Goal: Book appointment/travel/reservation

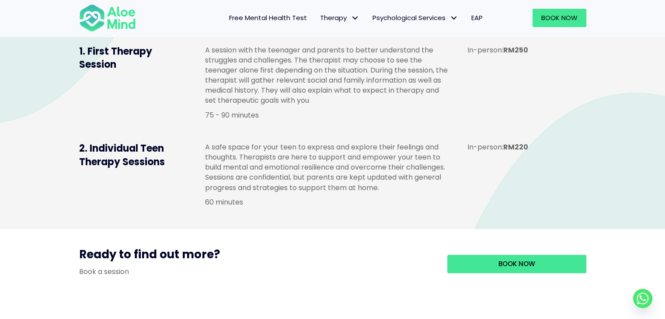
scroll to position [700, 0]
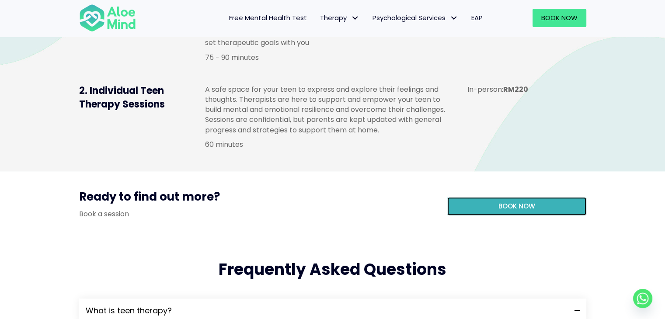
click at [481, 216] on link "Book now" at bounding box center [516, 206] width 139 height 18
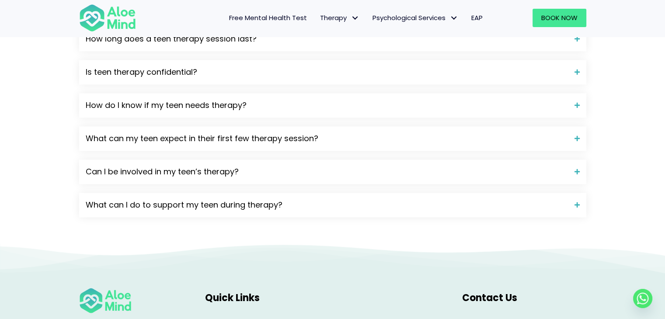
scroll to position [1137, 0]
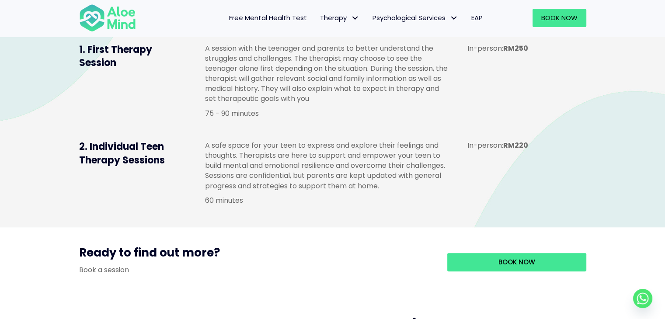
scroll to position [612, 0]
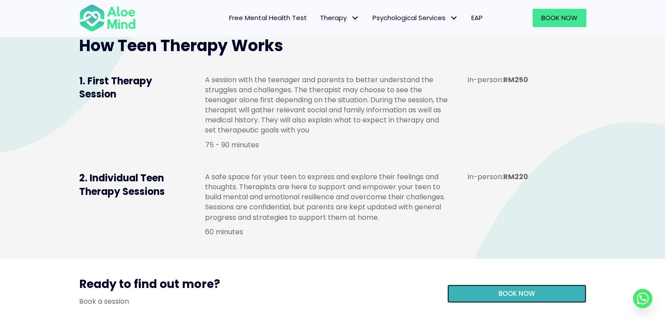
click at [497, 303] on link "Book now" at bounding box center [516, 294] width 139 height 18
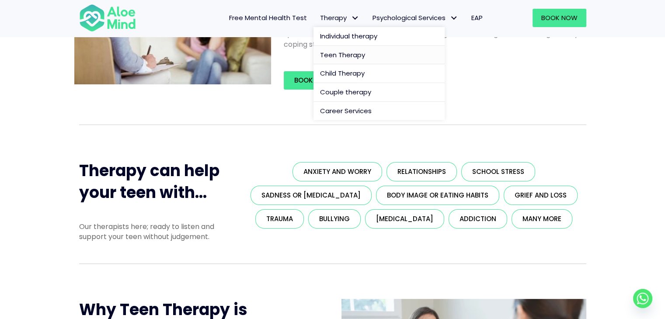
scroll to position [0, 0]
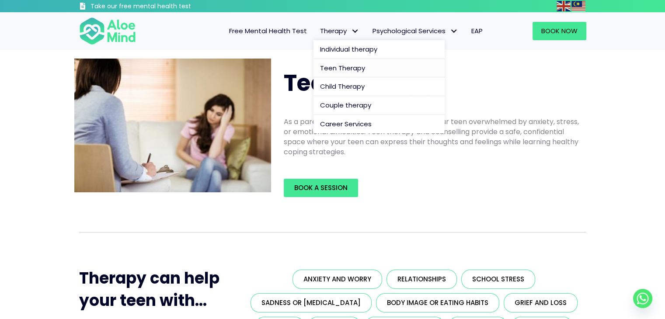
click at [328, 70] on span "Teen Therapy" at bounding box center [342, 67] width 45 height 9
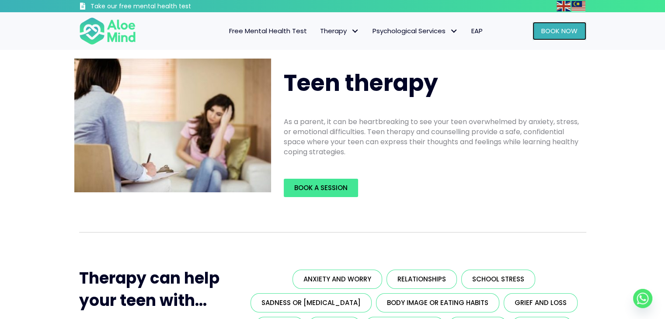
click at [552, 32] on span "Book Now" at bounding box center [560, 30] width 36 height 9
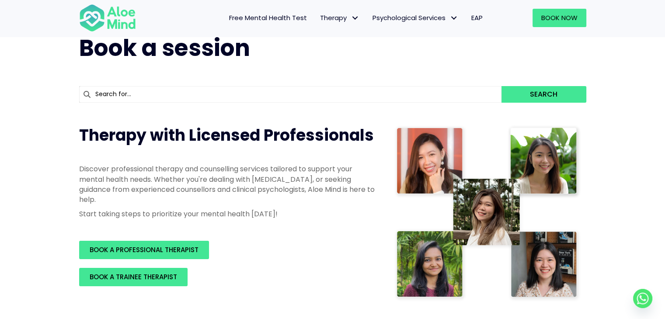
scroll to position [44, 0]
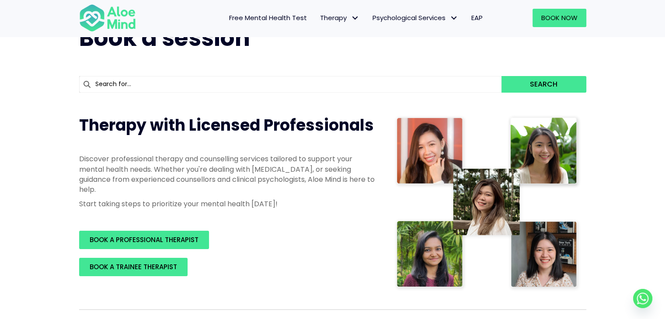
click at [498, 203] on img at bounding box center [487, 204] width 187 height 178
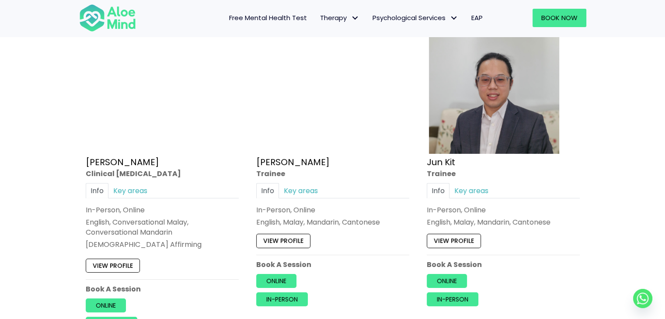
scroll to position [3062, 0]
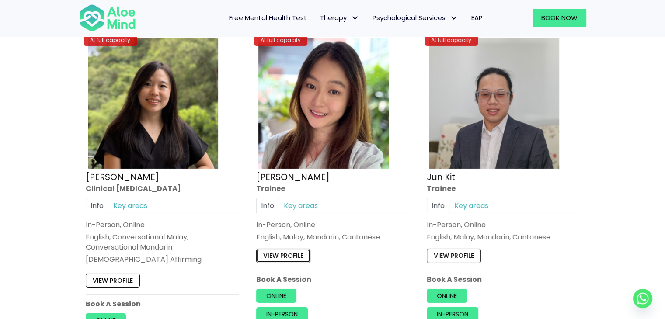
click at [290, 249] on link "View profile" at bounding box center [283, 256] width 54 height 14
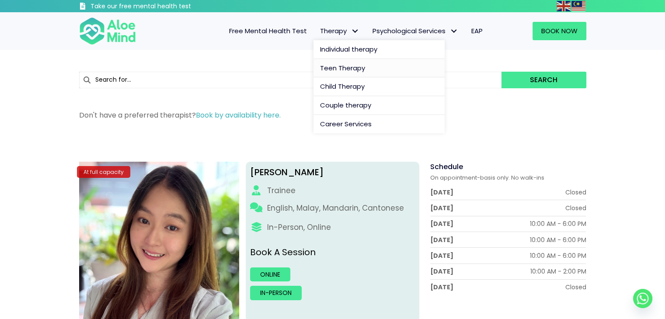
click at [348, 70] on span "Teen Therapy" at bounding box center [342, 67] width 45 height 9
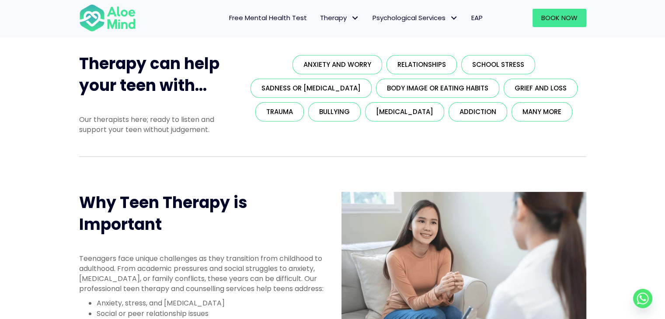
scroll to position [131, 0]
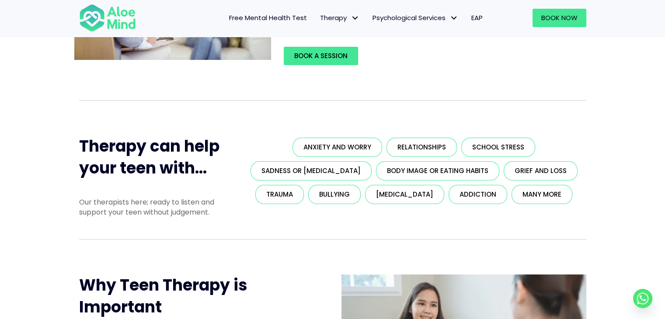
click at [287, 19] on span "Free Mental Health Test" at bounding box center [268, 17] width 78 height 9
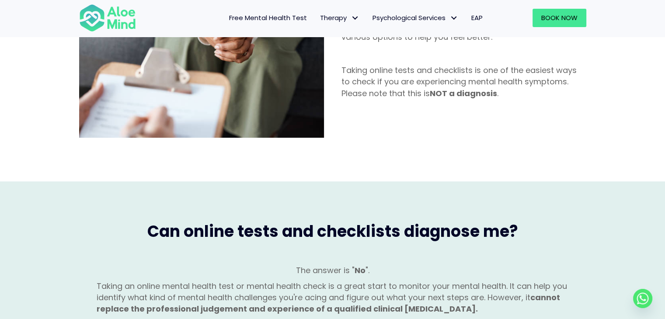
scroll to position [481, 0]
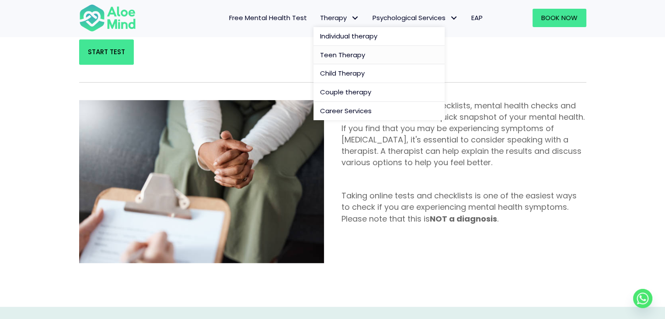
click at [341, 54] on span "Teen Therapy" at bounding box center [342, 54] width 45 height 9
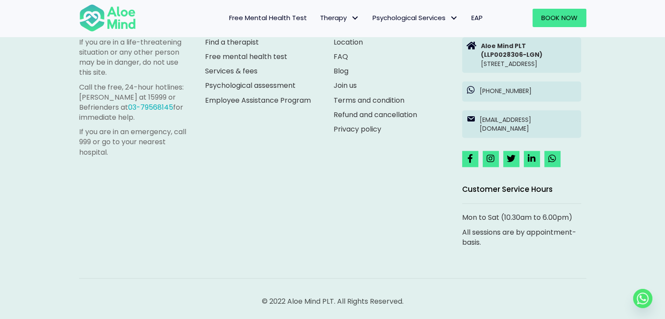
scroll to position [1434, 0]
click at [570, 12] on link "Book Now" at bounding box center [560, 18] width 54 height 18
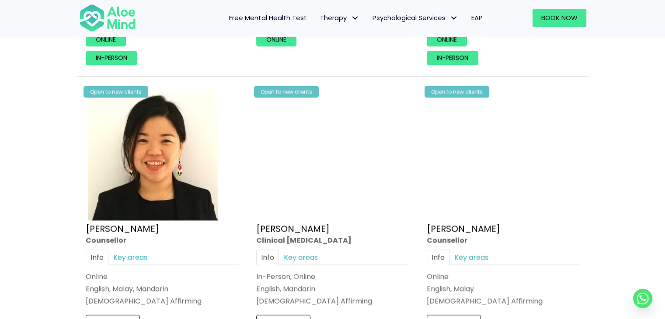
scroll to position [1400, 0]
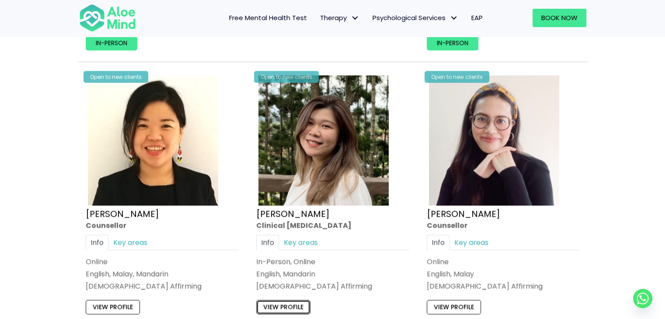
click at [290, 307] on link "View profile" at bounding box center [283, 307] width 54 height 14
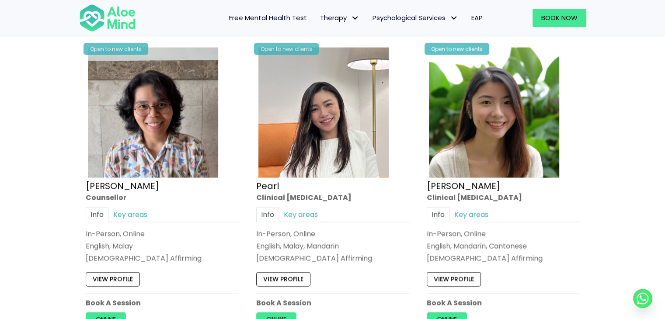
scroll to position [1793, 0]
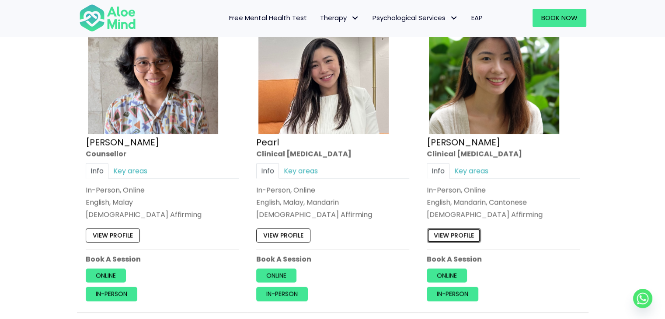
click at [461, 233] on link "View profile" at bounding box center [454, 236] width 54 height 14
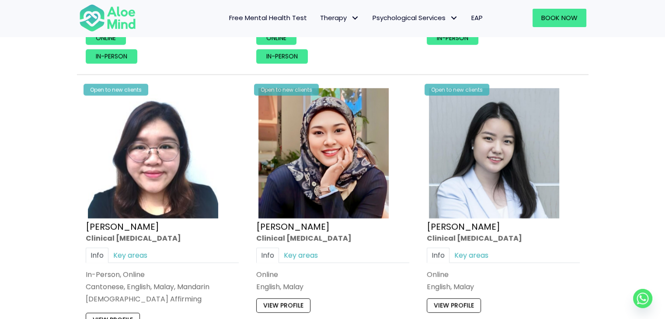
scroll to position [2362, 0]
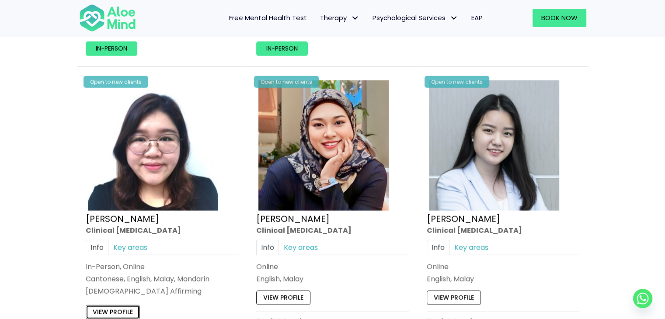
click at [119, 308] on link "View profile" at bounding box center [113, 313] width 54 height 14
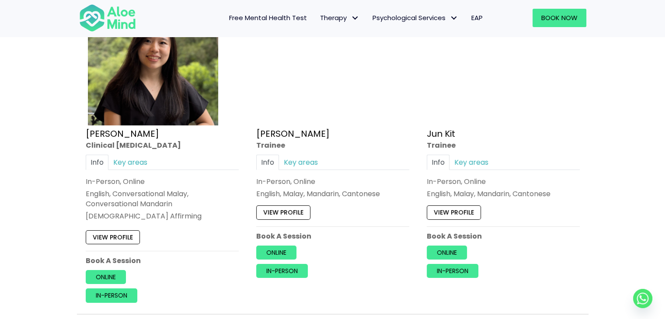
scroll to position [3106, 0]
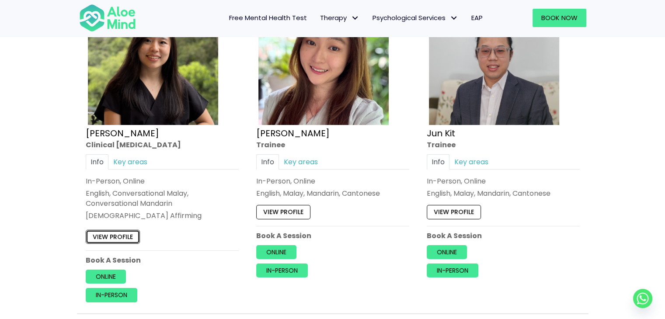
click at [108, 234] on link "View profile" at bounding box center [113, 237] width 54 height 14
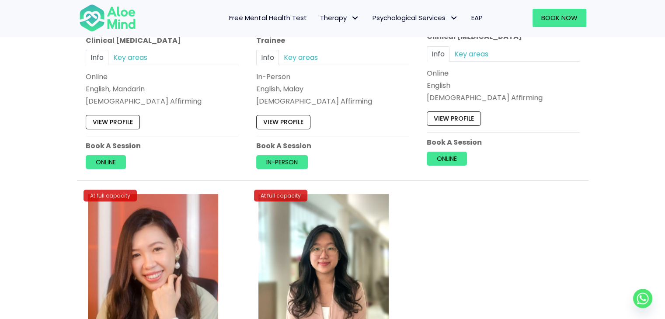
scroll to position [3718, 0]
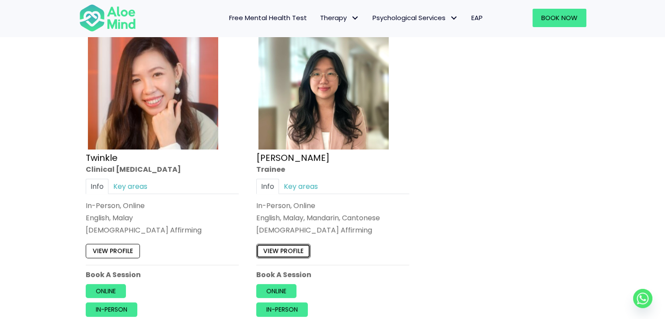
click at [293, 245] on link "View profile" at bounding box center [283, 252] width 54 height 14
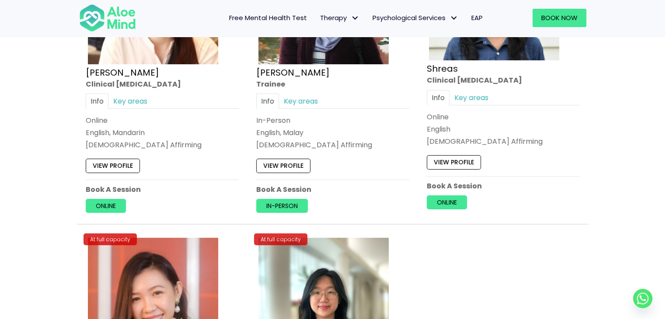
scroll to position [3412, 0]
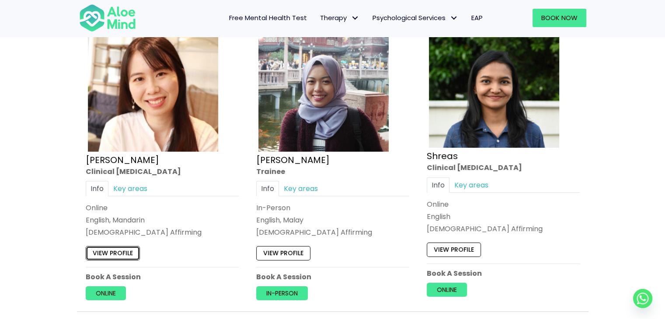
click at [110, 252] on link "View profile" at bounding box center [113, 254] width 54 height 14
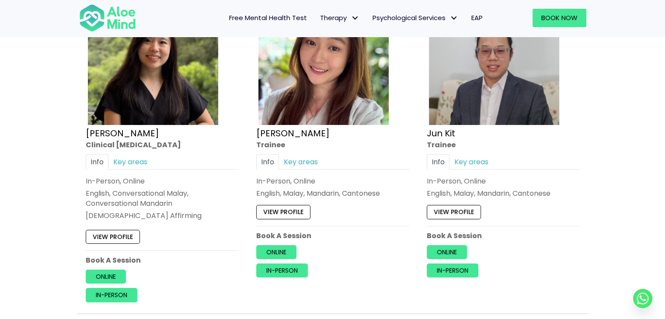
scroll to position [3062, 0]
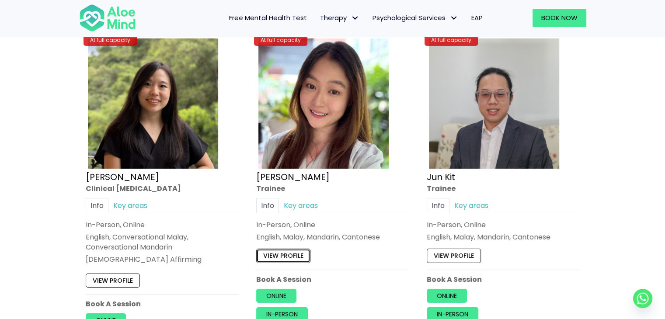
click at [302, 249] on link "View profile" at bounding box center [283, 256] width 54 height 14
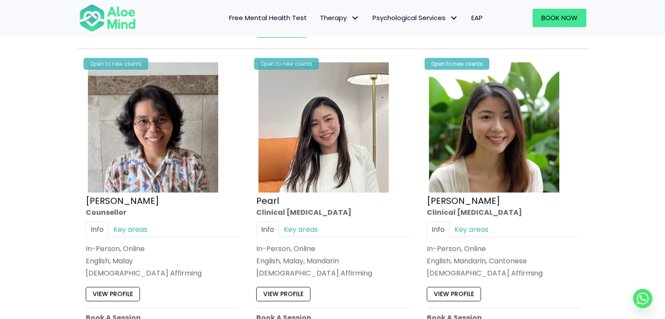
scroll to position [1750, 0]
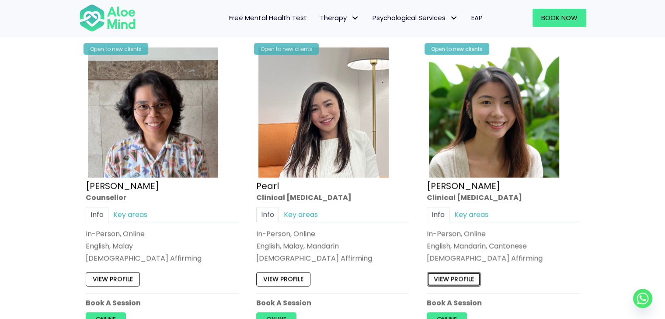
click at [460, 277] on link "View profile" at bounding box center [454, 280] width 54 height 14
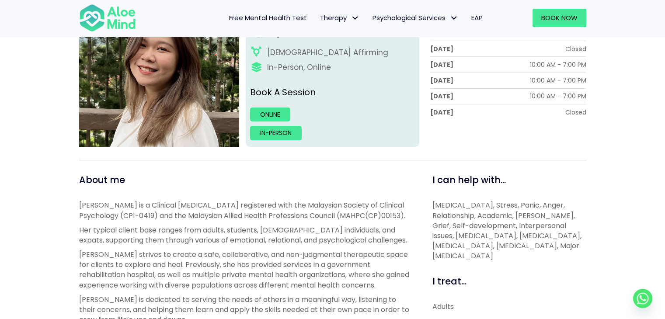
scroll to position [175, 0]
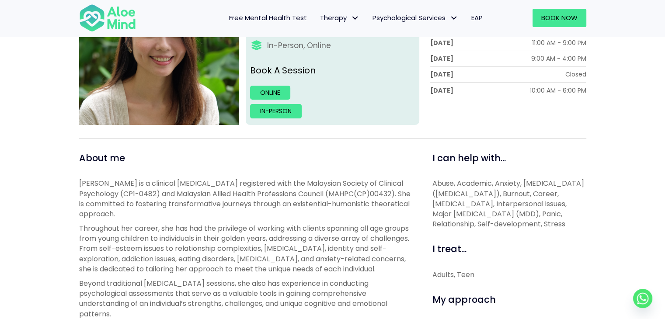
scroll to position [306, 0]
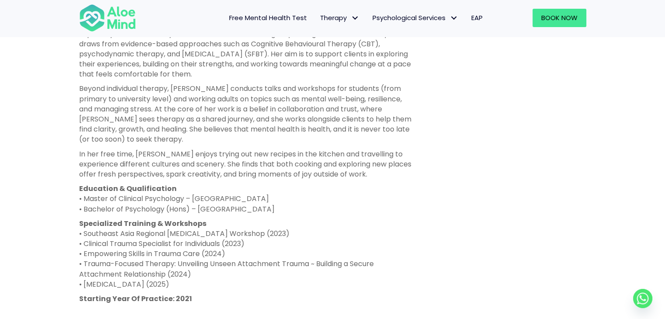
scroll to position [569, 0]
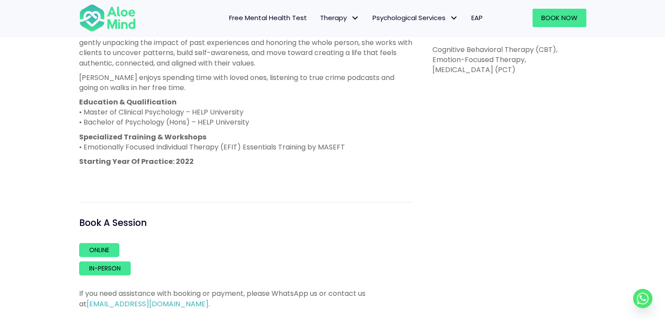
scroll to position [569, 0]
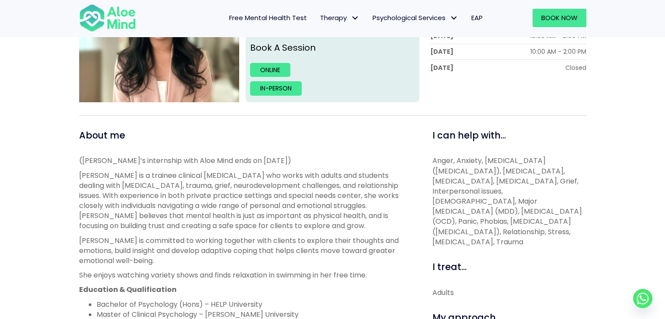
scroll to position [262, 0]
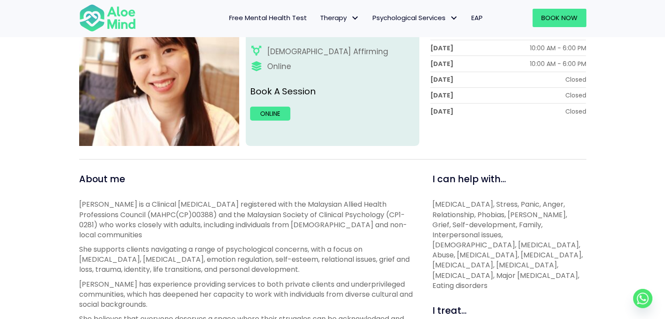
scroll to position [219, 0]
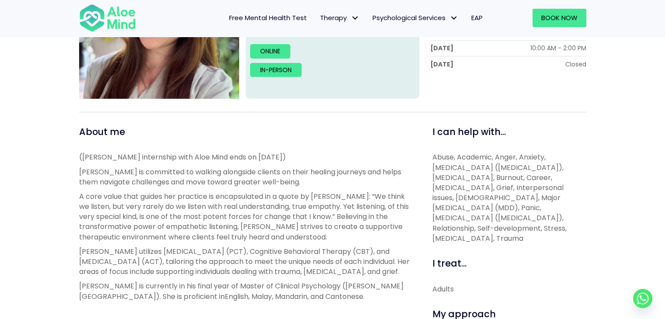
scroll to position [262, 0]
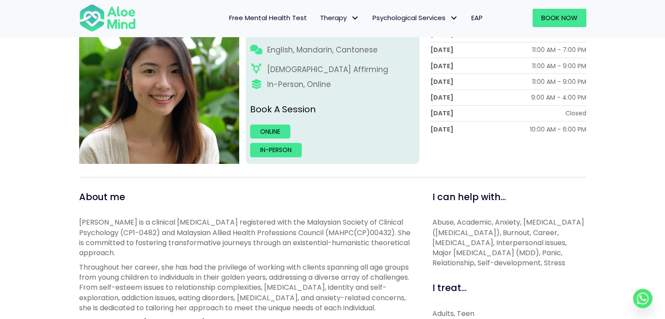
scroll to position [87, 0]
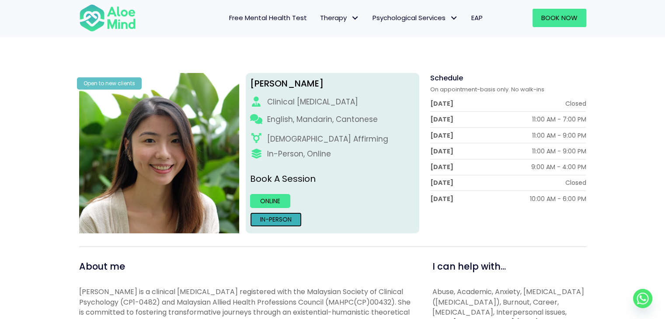
click at [269, 226] on link "In-person" at bounding box center [276, 220] width 52 height 14
